Goal: Task Accomplishment & Management: Manage account settings

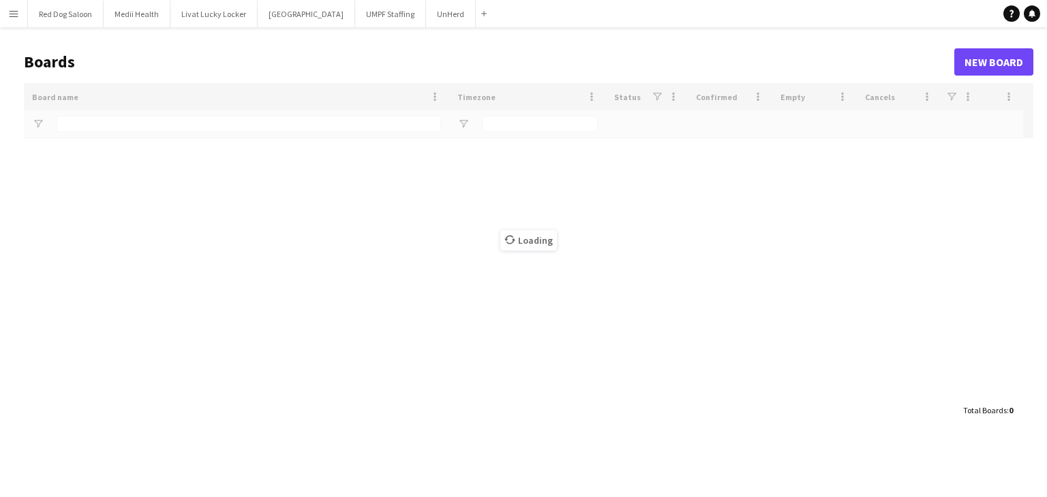
type input "******"
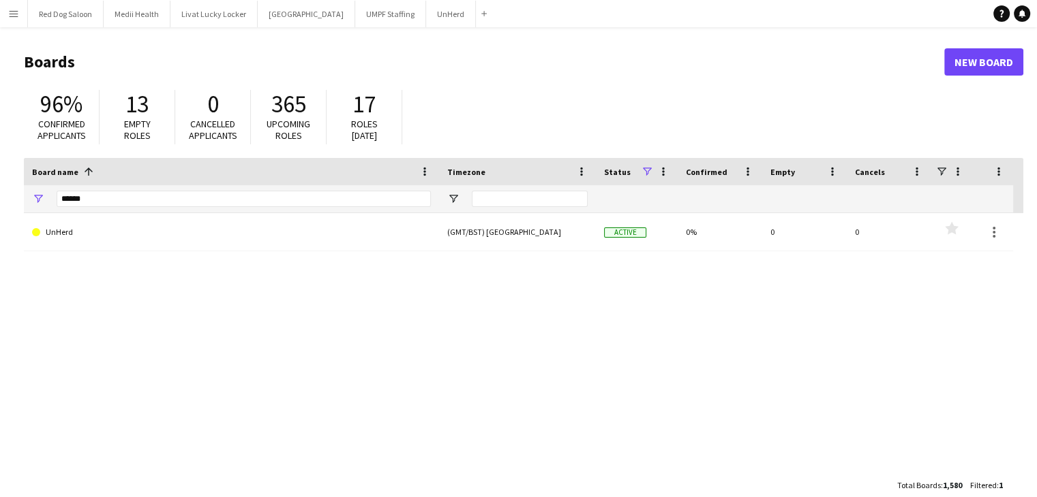
click at [14, 12] on app-icon "Menu" at bounding box center [13, 13] width 11 height 11
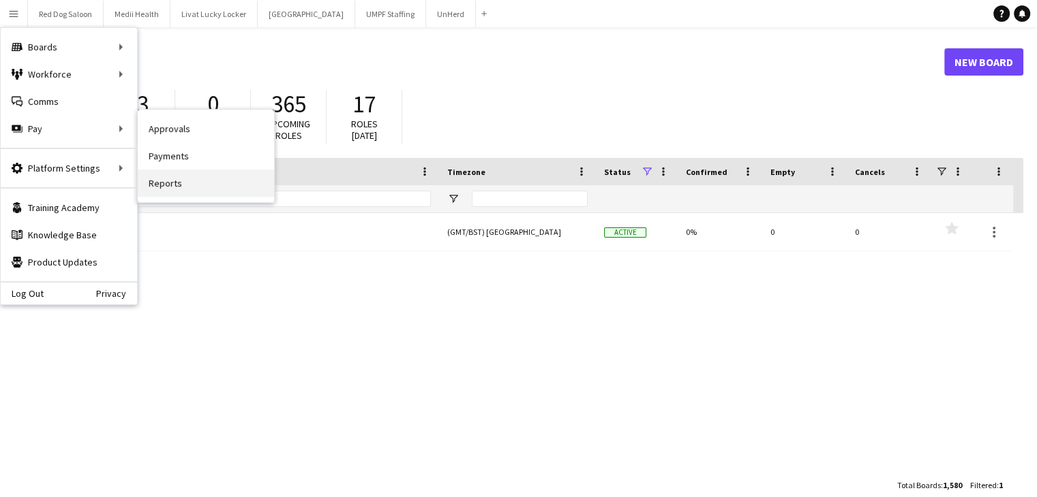
click at [180, 187] on link "Reports" at bounding box center [206, 183] width 136 height 27
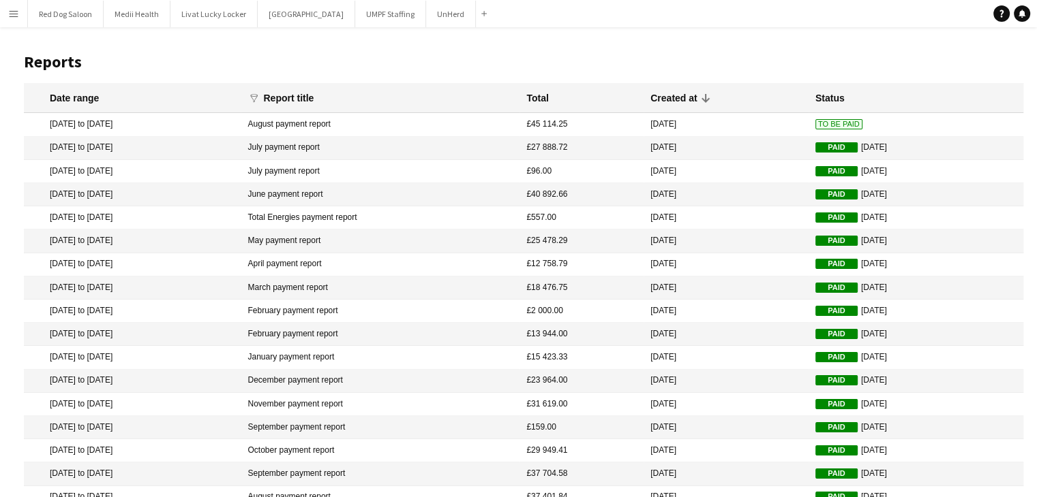
click at [815, 123] on span "To Be Paid" at bounding box center [838, 124] width 47 height 10
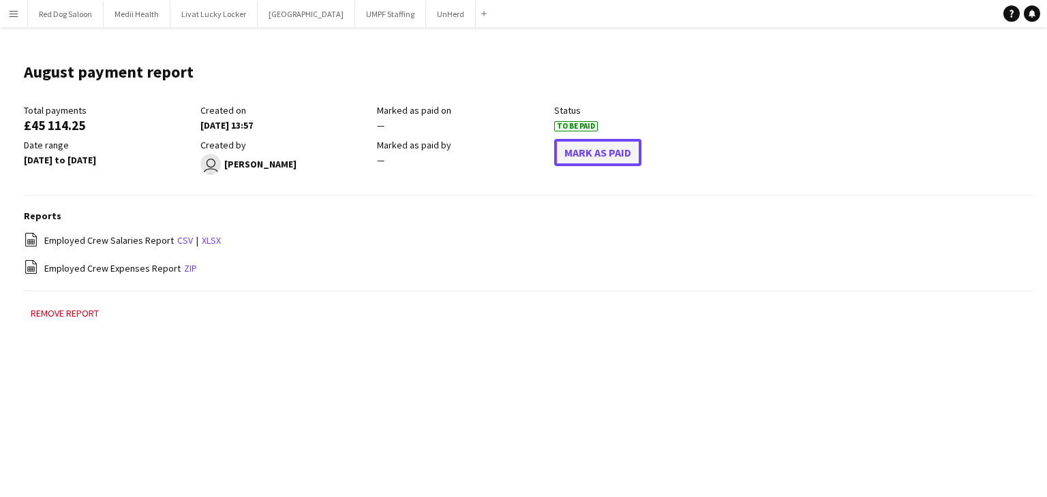
click at [581, 154] on button "Mark As Paid" at bounding box center [597, 152] width 87 height 27
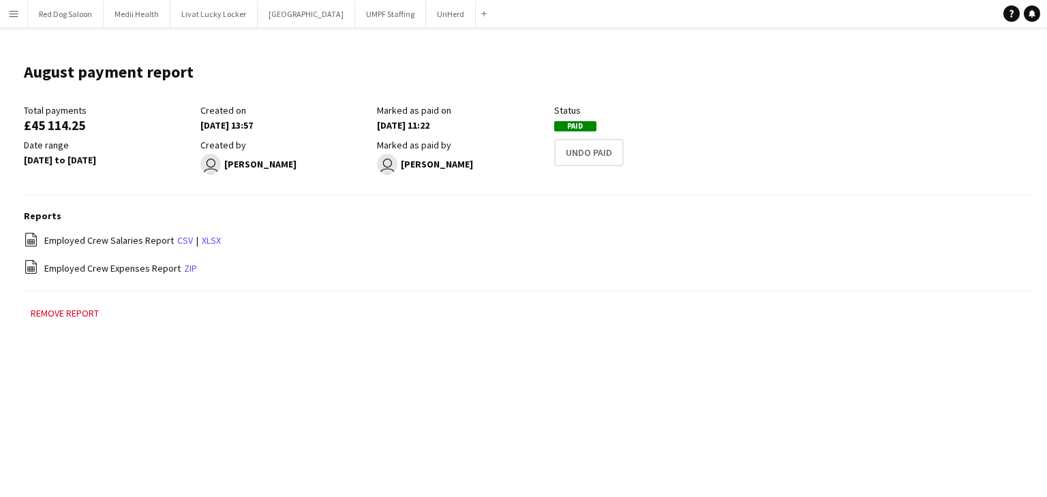
click at [752, 110] on div "Total payments £45 114.25 Created on [DATE] 13:57 Marked as paid on [DATE] 11:2…" at bounding box center [528, 150] width 1009 height 92
